Goal: Book appointment/travel/reservation

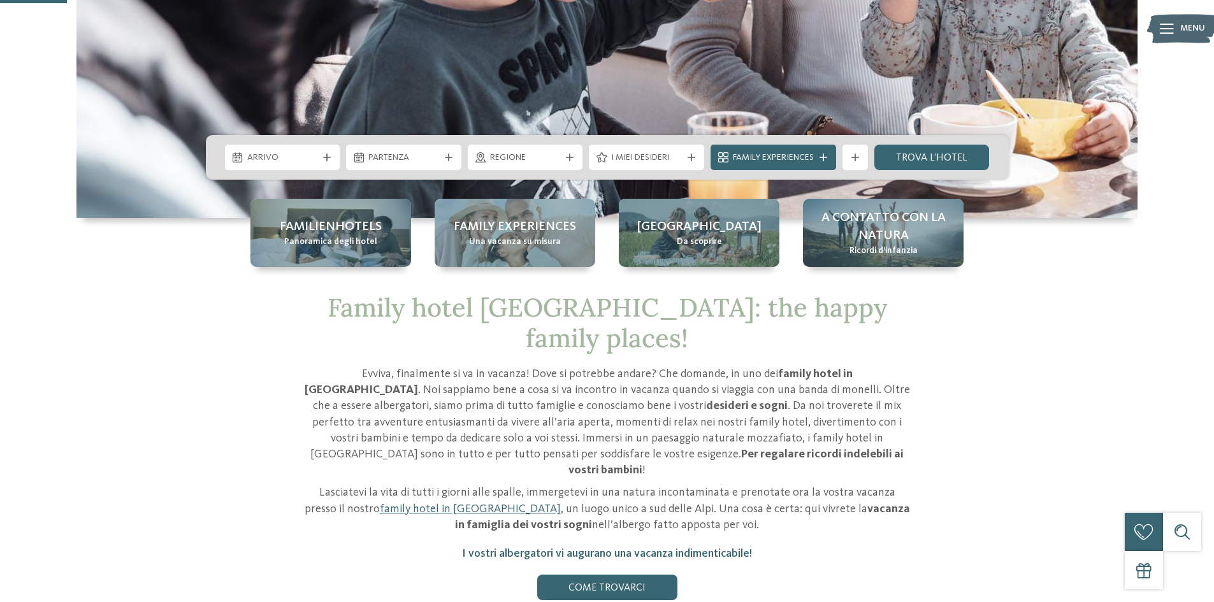
scroll to position [382, 0]
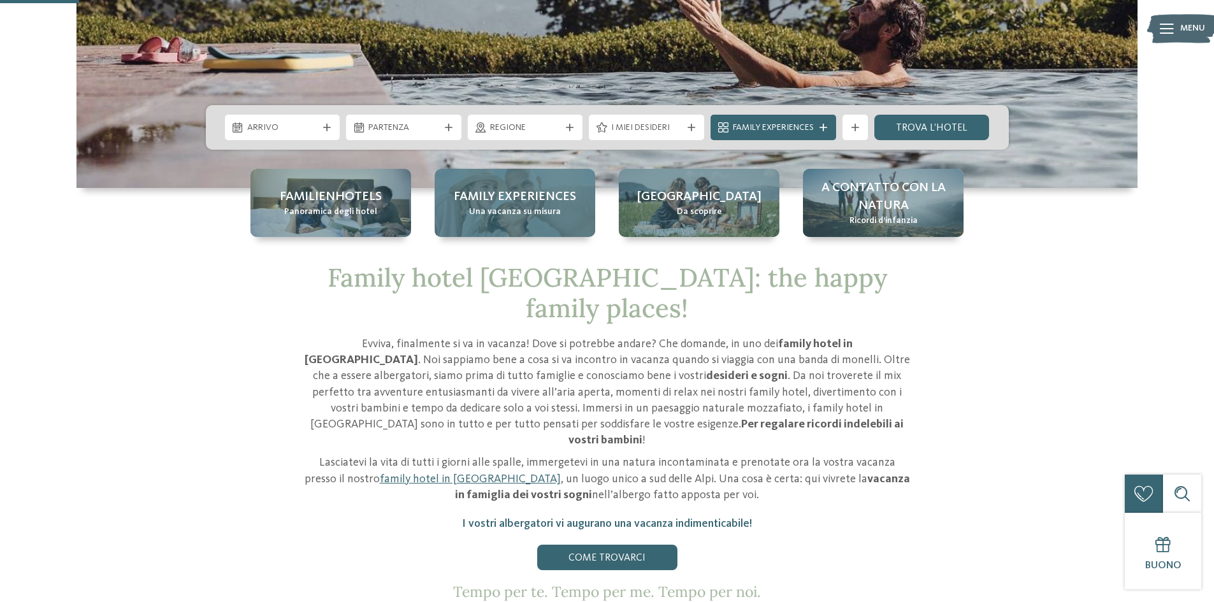
click at [518, 189] on span "Family experiences" at bounding box center [515, 197] width 122 height 18
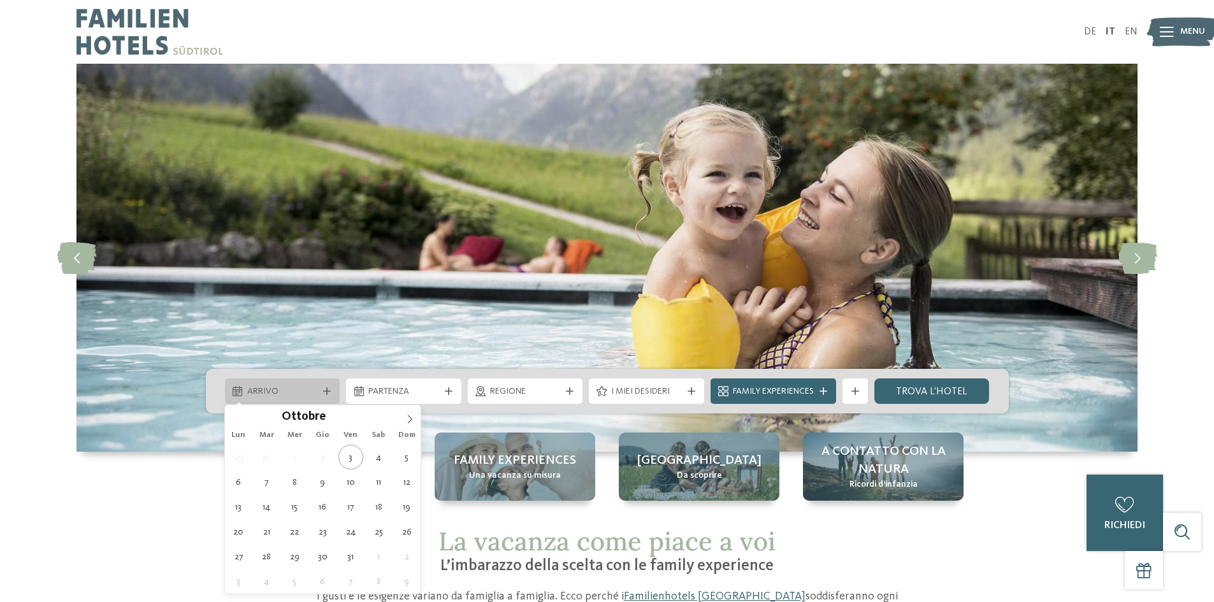
click at [294, 396] on span "Arrivo" at bounding box center [282, 392] width 71 height 13
click at [407, 416] on icon at bounding box center [409, 419] width 9 height 9
type div "[DATE]"
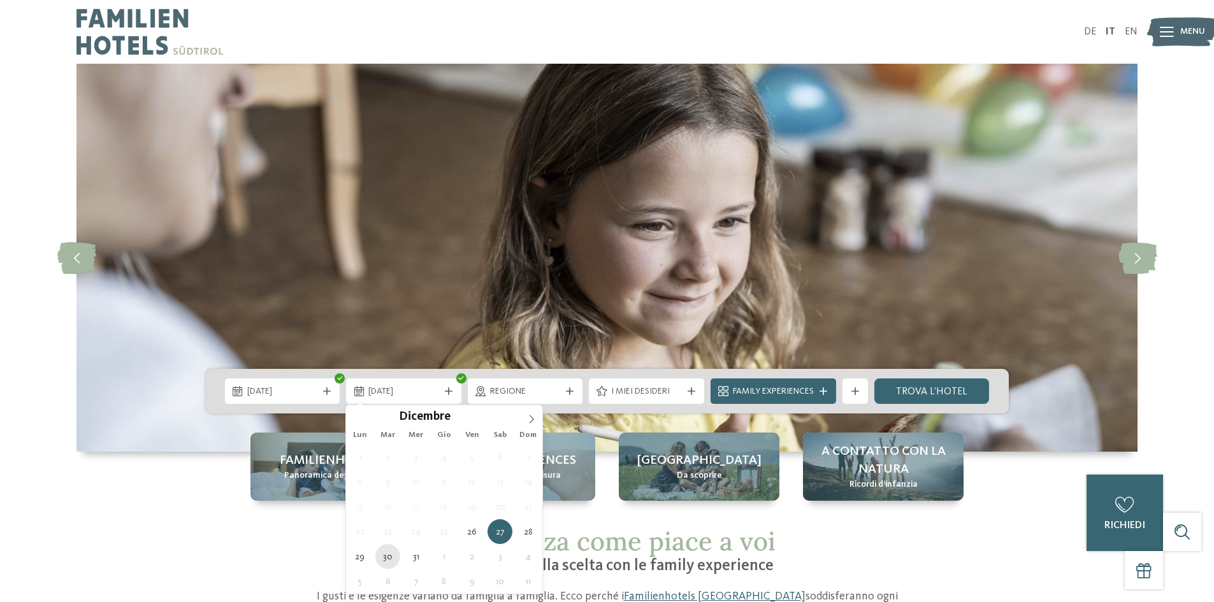
type div "[DATE]"
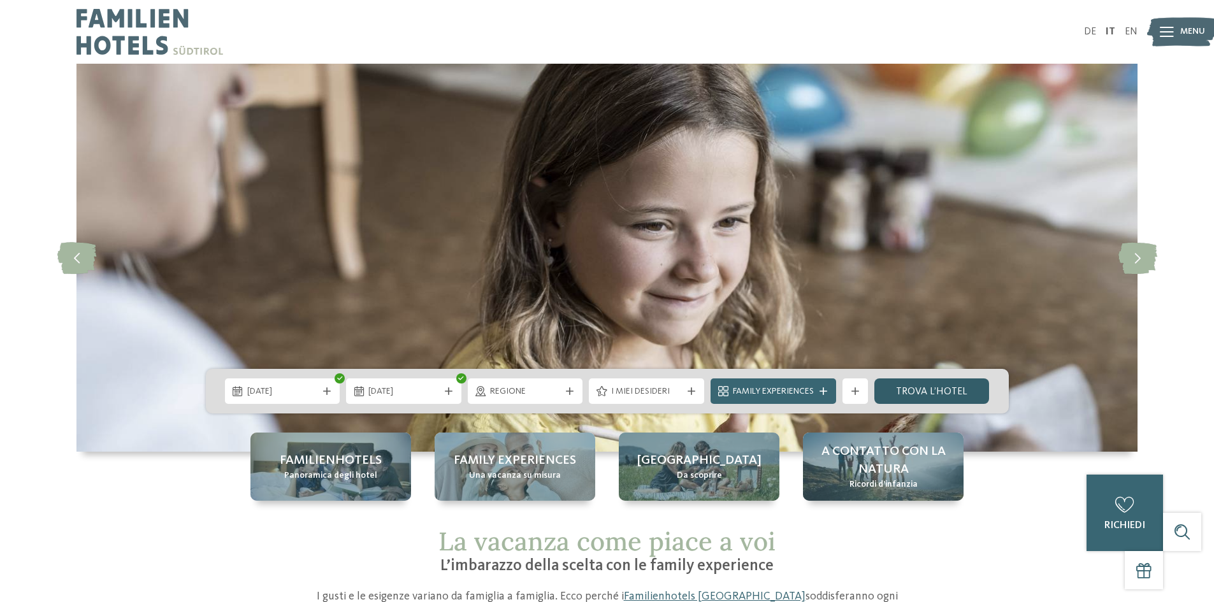
click at [962, 387] on link "trova l’hotel" at bounding box center [931, 391] width 115 height 25
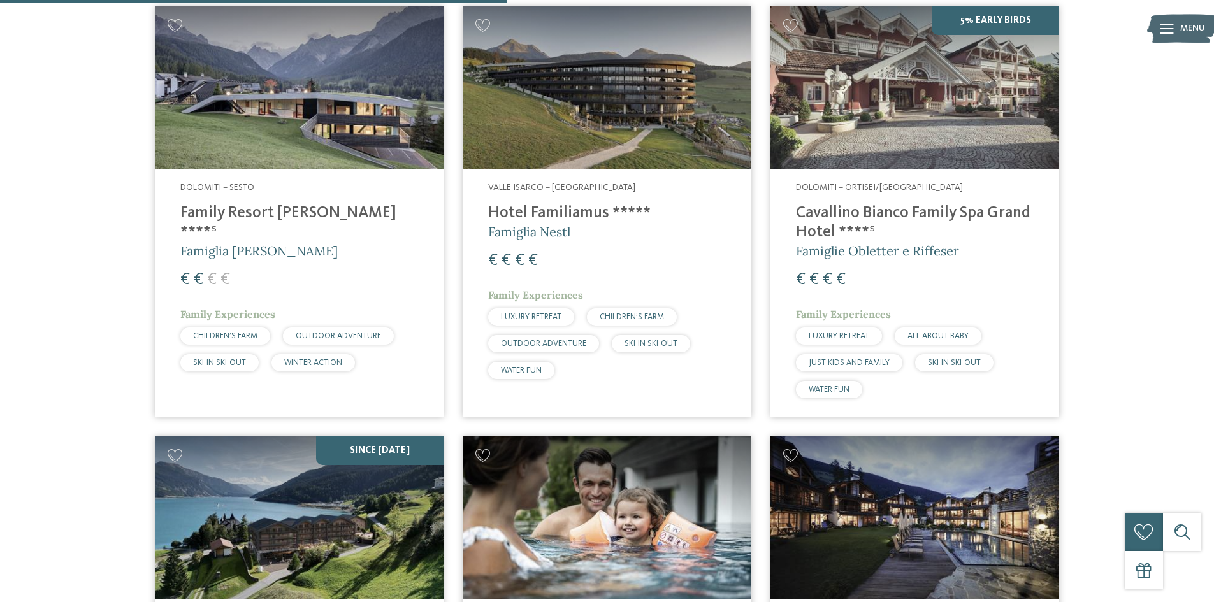
scroll to position [1310, 0]
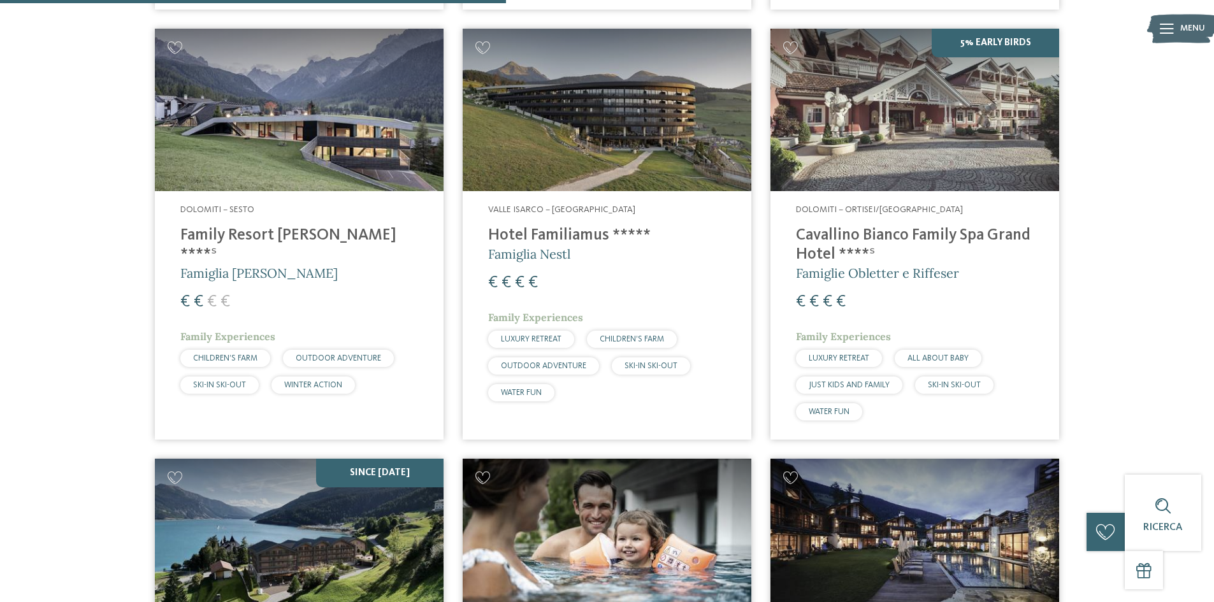
click at [892, 242] on h4 "Cavallino Bianco Family Spa Grand Hotel ****ˢ" at bounding box center [915, 245] width 238 height 38
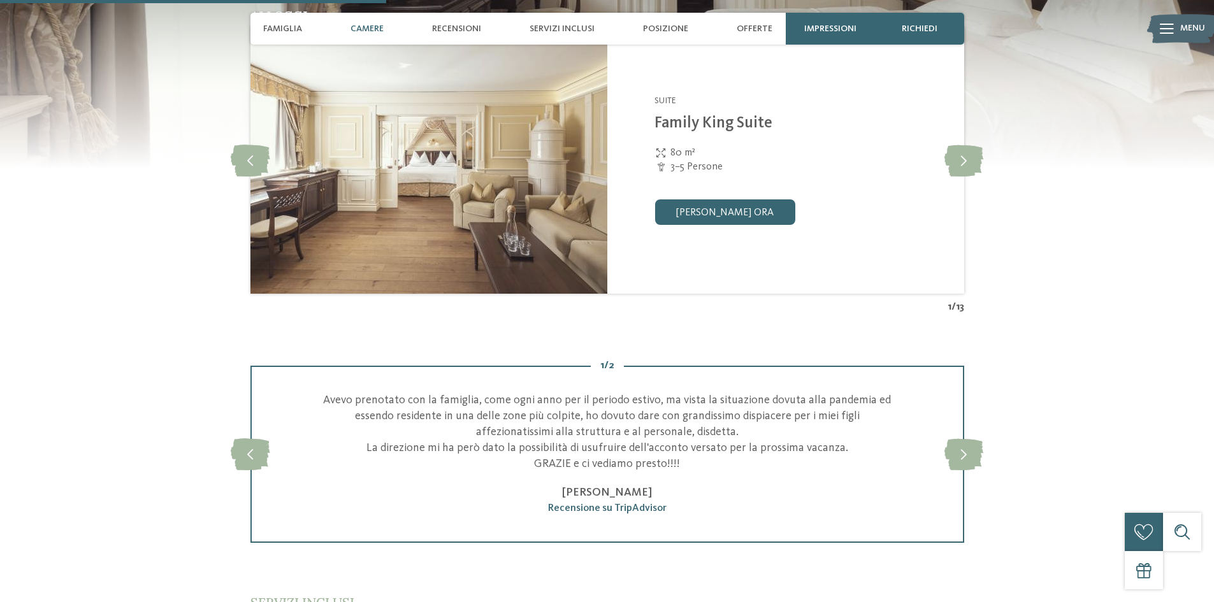
scroll to position [1275, 0]
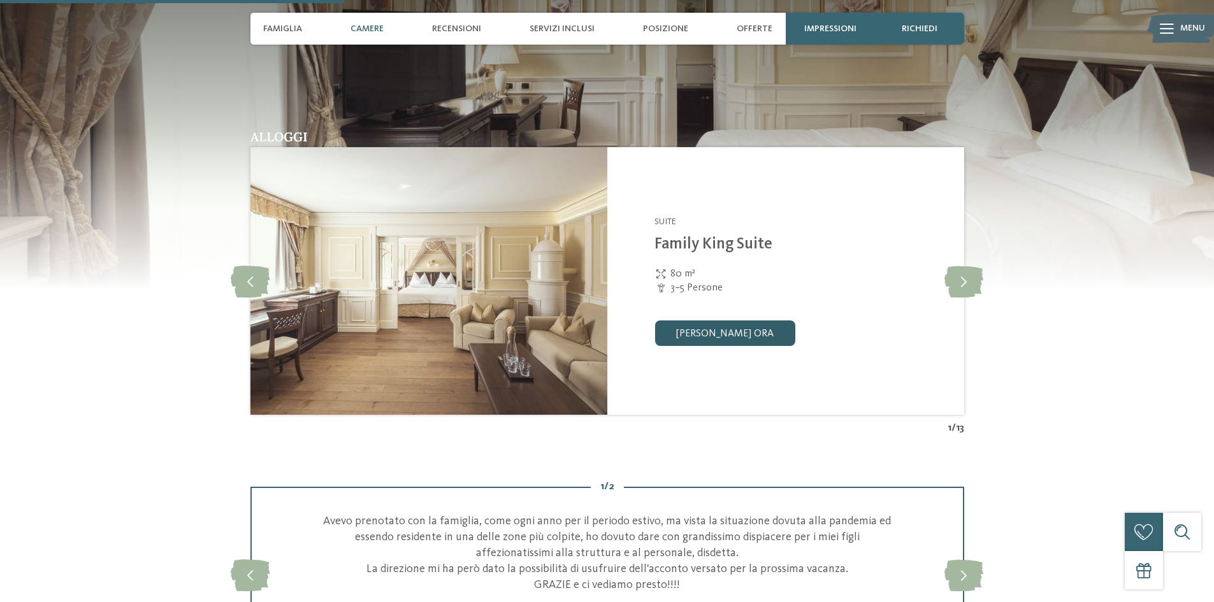
click at [730, 337] on link "[PERSON_NAME] ora" at bounding box center [725, 333] width 140 height 25
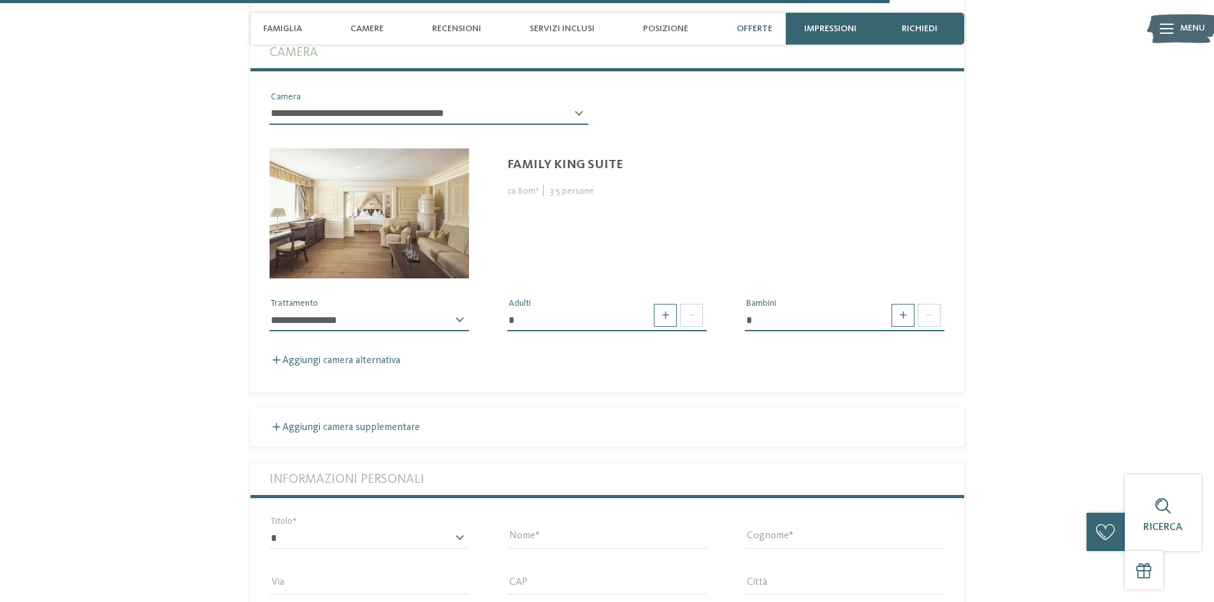
scroll to position [3389, 0]
